Goal: Ask a question

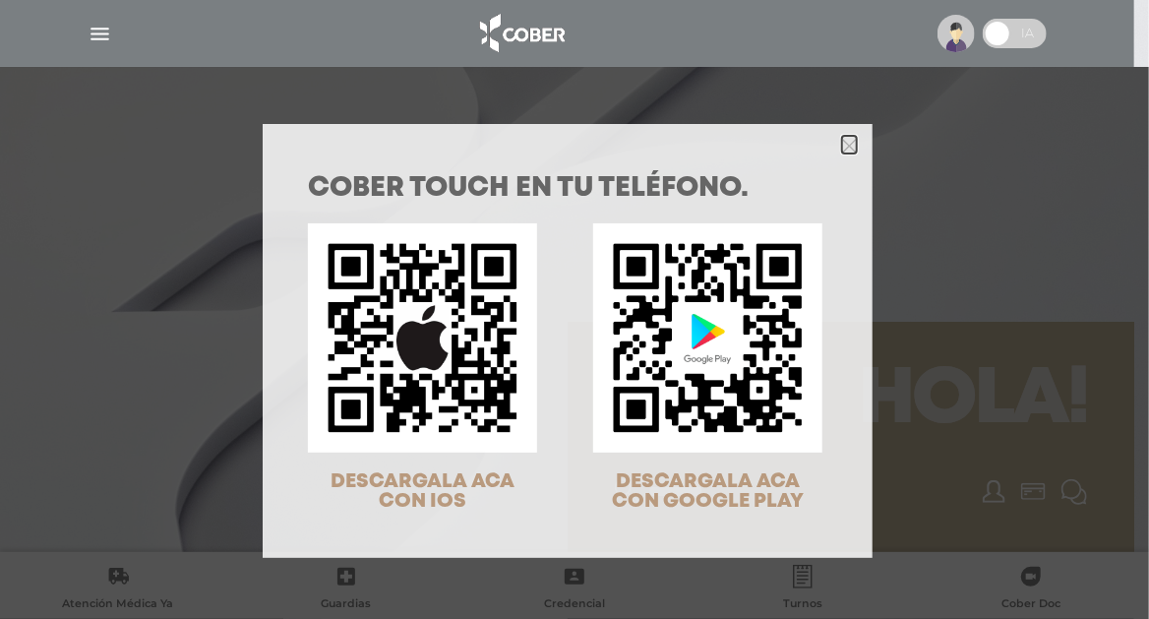
click at [845, 136] on icon "Close" at bounding box center [849, 145] width 15 height 22
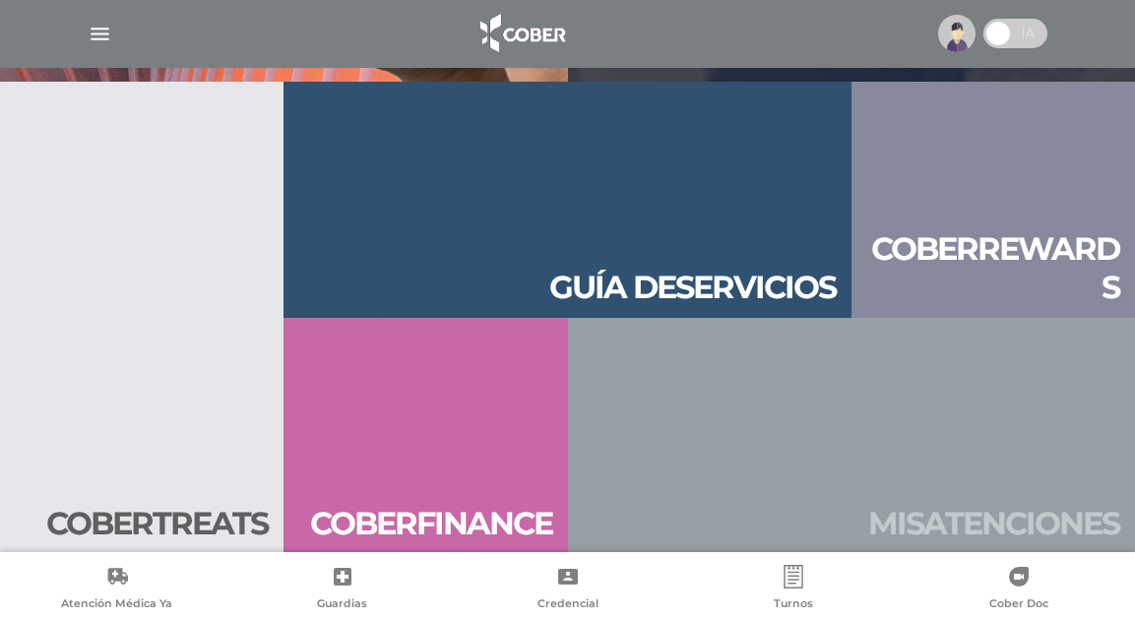
scroll to position [2124, 0]
click at [1001, 510] on h2 "Mis aten ciones" at bounding box center [993, 522] width 251 height 37
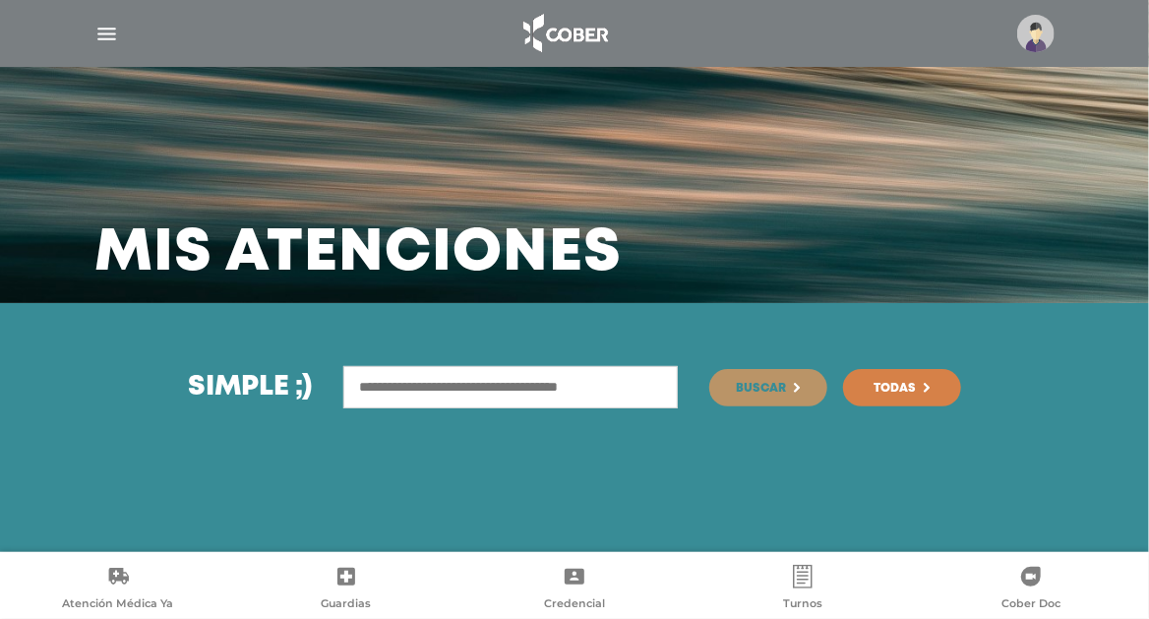
click at [102, 26] on img "button" at bounding box center [106, 34] width 25 height 25
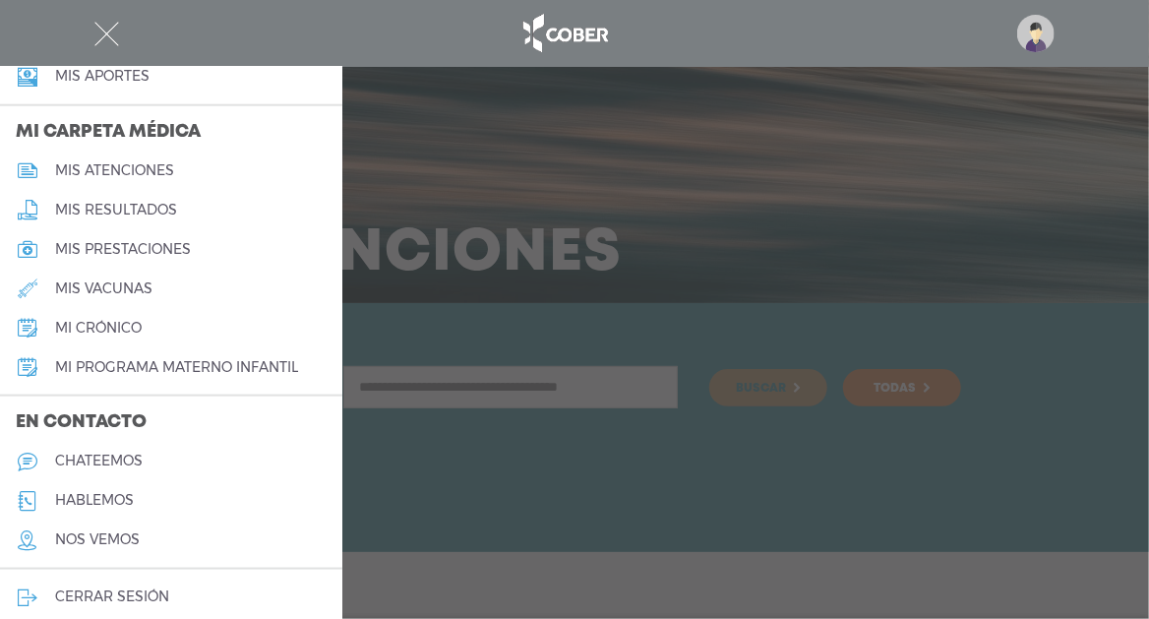
scroll to position [898, 0]
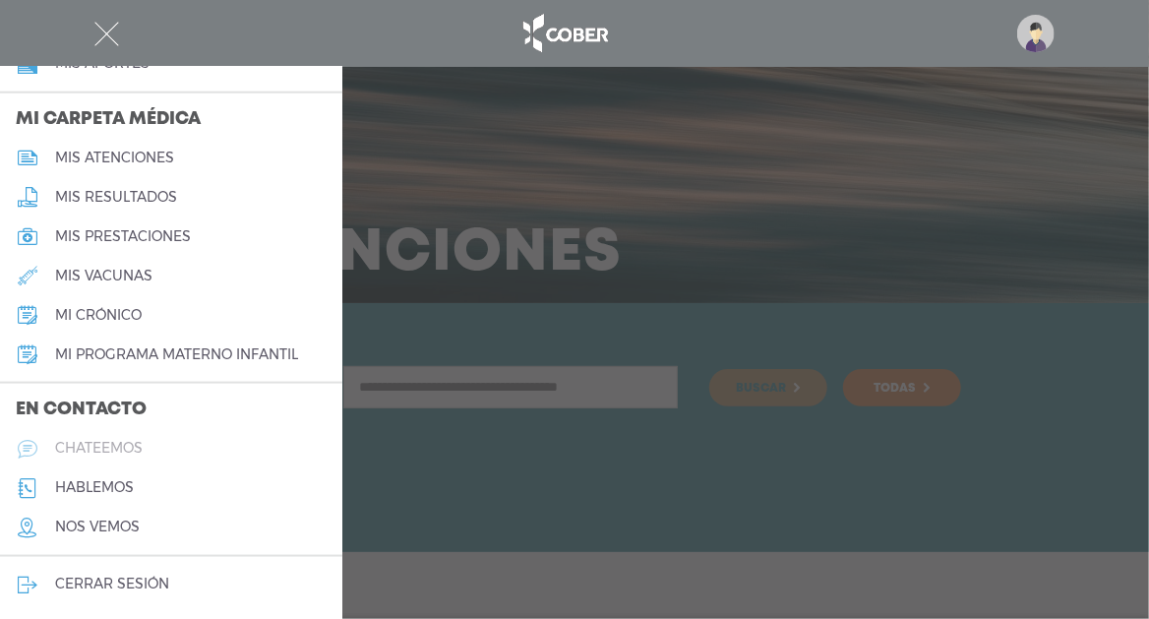
click at [74, 437] on link "chateemos" at bounding box center [171, 448] width 342 height 39
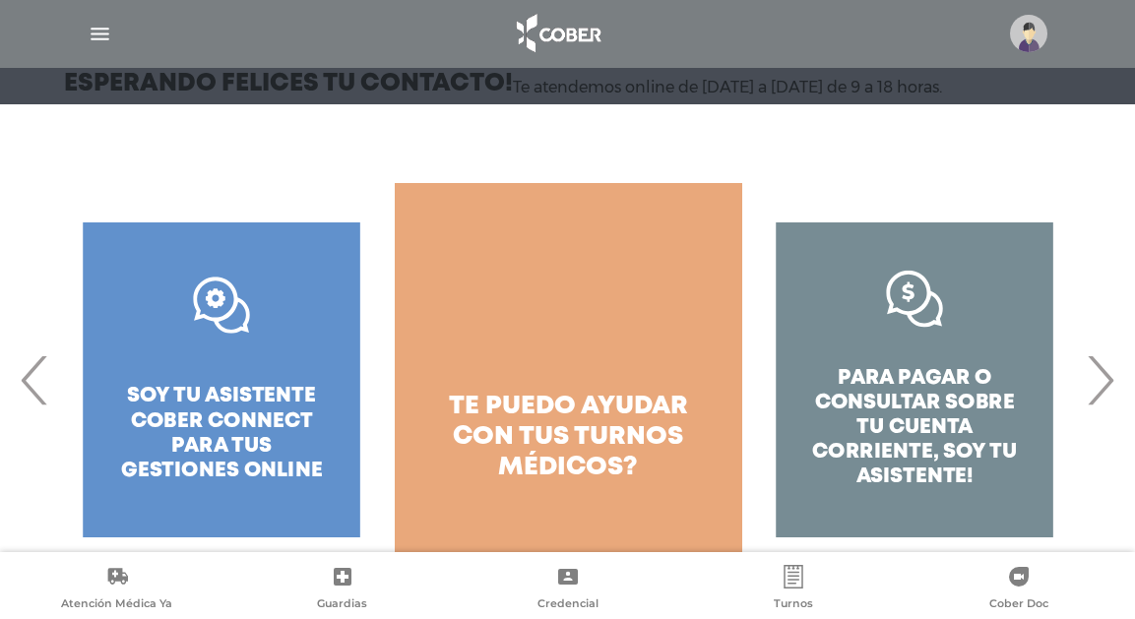
scroll to position [263, 0]
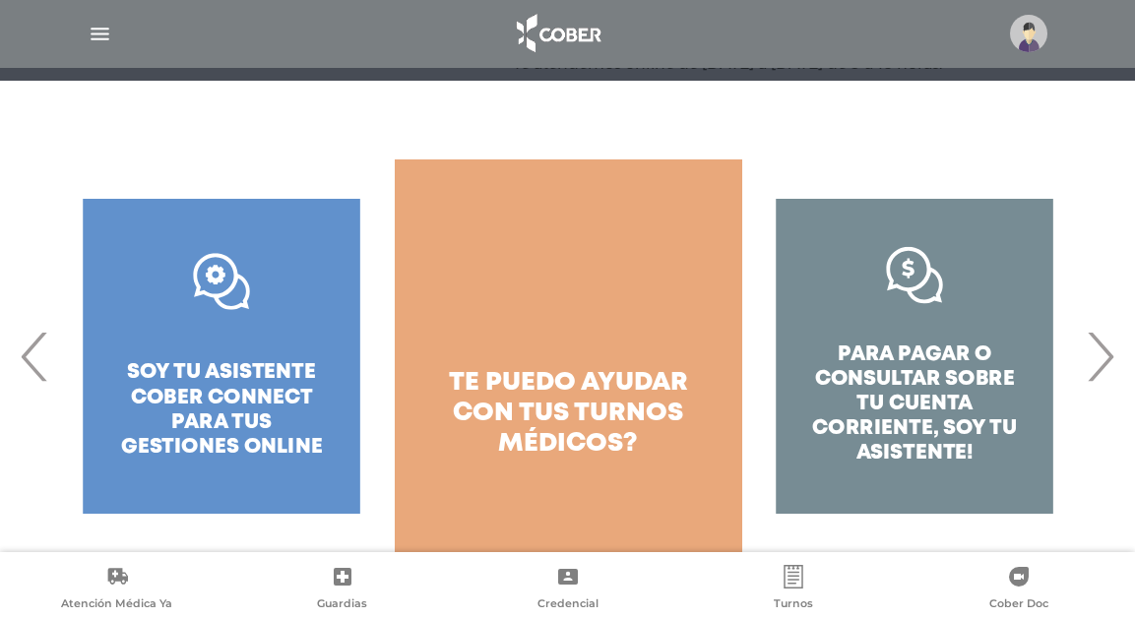
click at [1102, 345] on span "›" at bounding box center [1099, 356] width 38 height 106
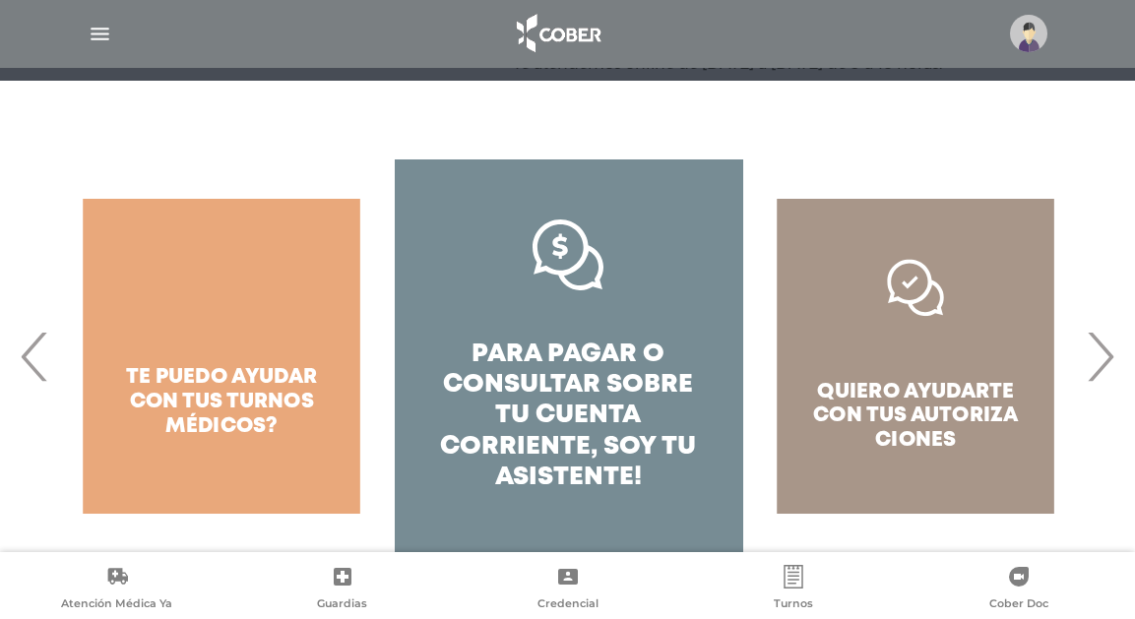
click at [37, 366] on span "‹" at bounding box center [35, 356] width 38 height 106
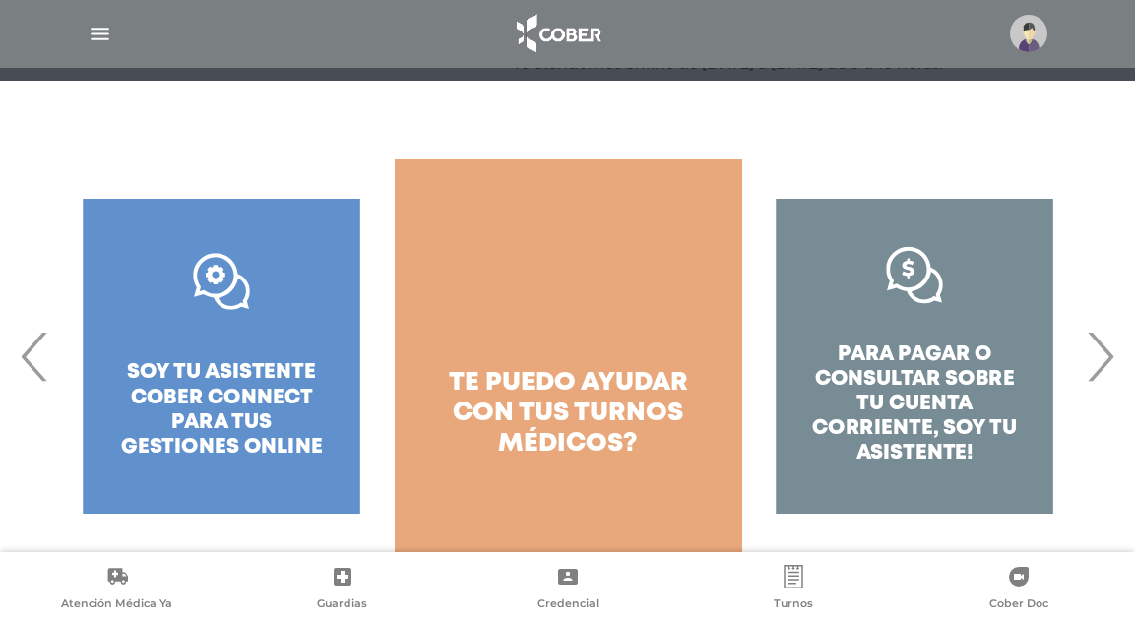
click at [37, 366] on span "‹" at bounding box center [35, 356] width 38 height 106
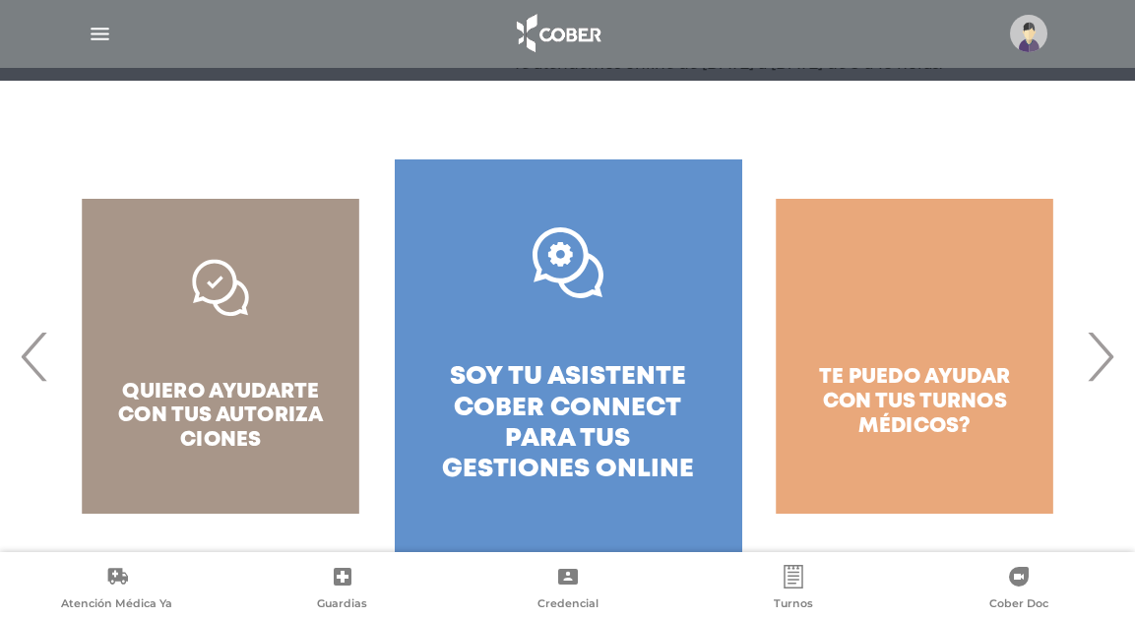
click at [555, 407] on span "soy tu asistente cober connect para tus" at bounding box center [568, 407] width 236 height 85
